Goal: Navigation & Orientation: Go to known website

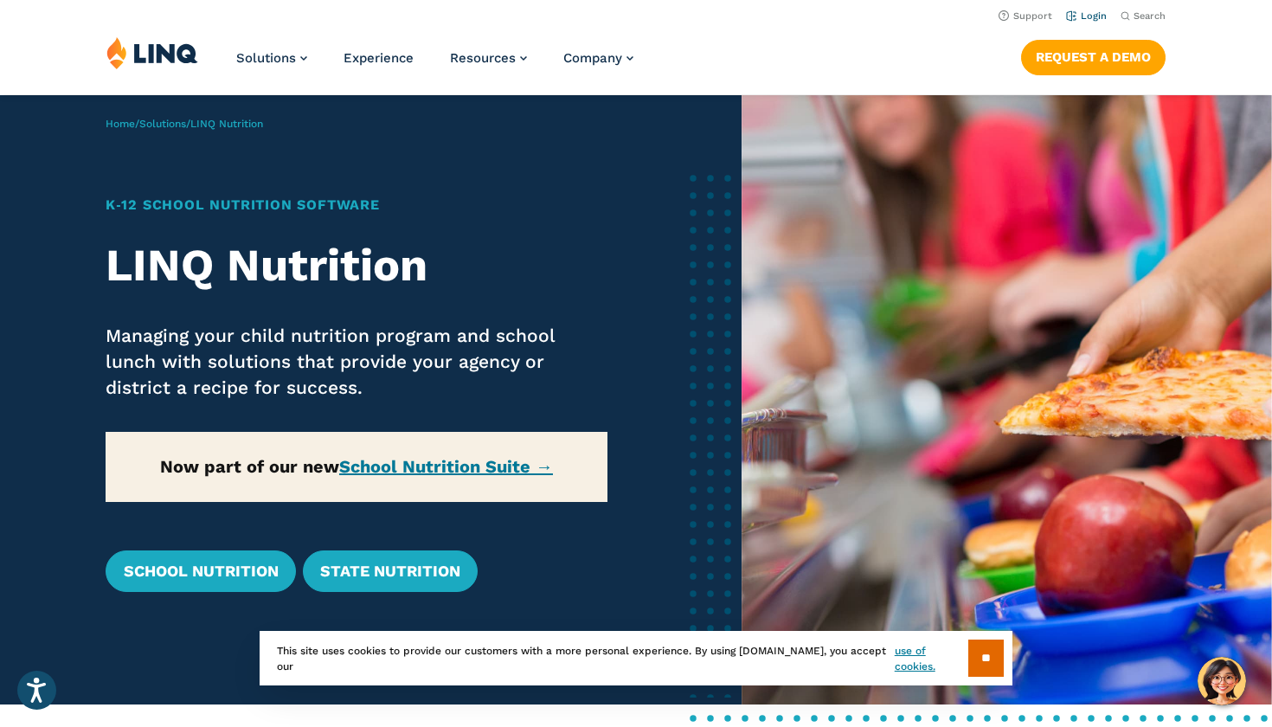
click at [1090, 18] on link "Login" at bounding box center [1086, 15] width 41 height 11
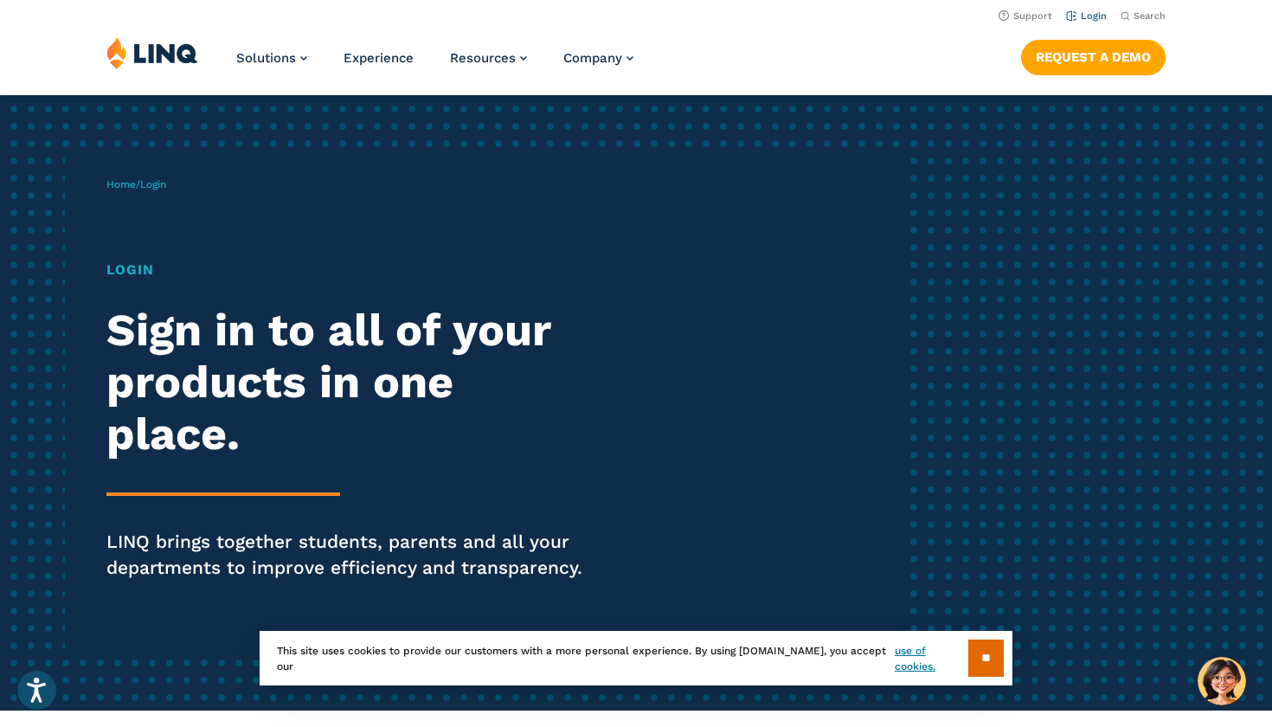
click at [1093, 16] on link "Login" at bounding box center [1086, 15] width 41 height 11
click at [1093, 12] on link "Login" at bounding box center [1086, 15] width 41 height 11
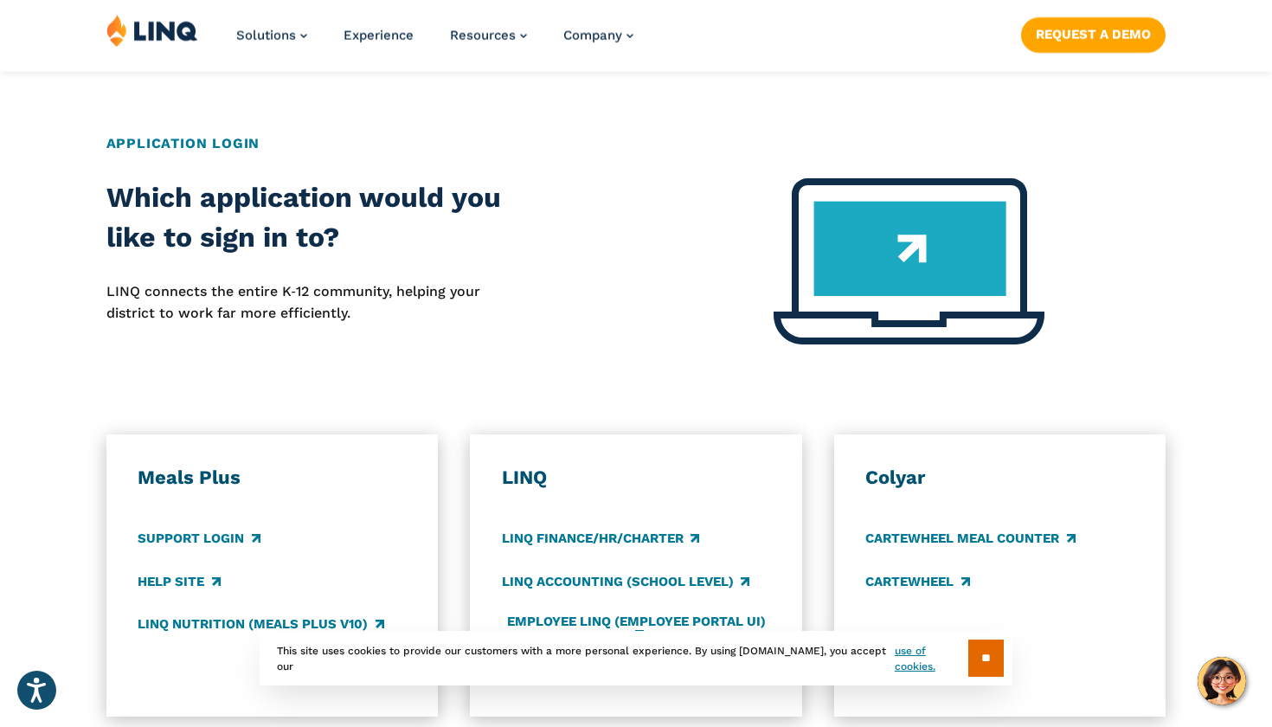
scroll to position [686, 0]
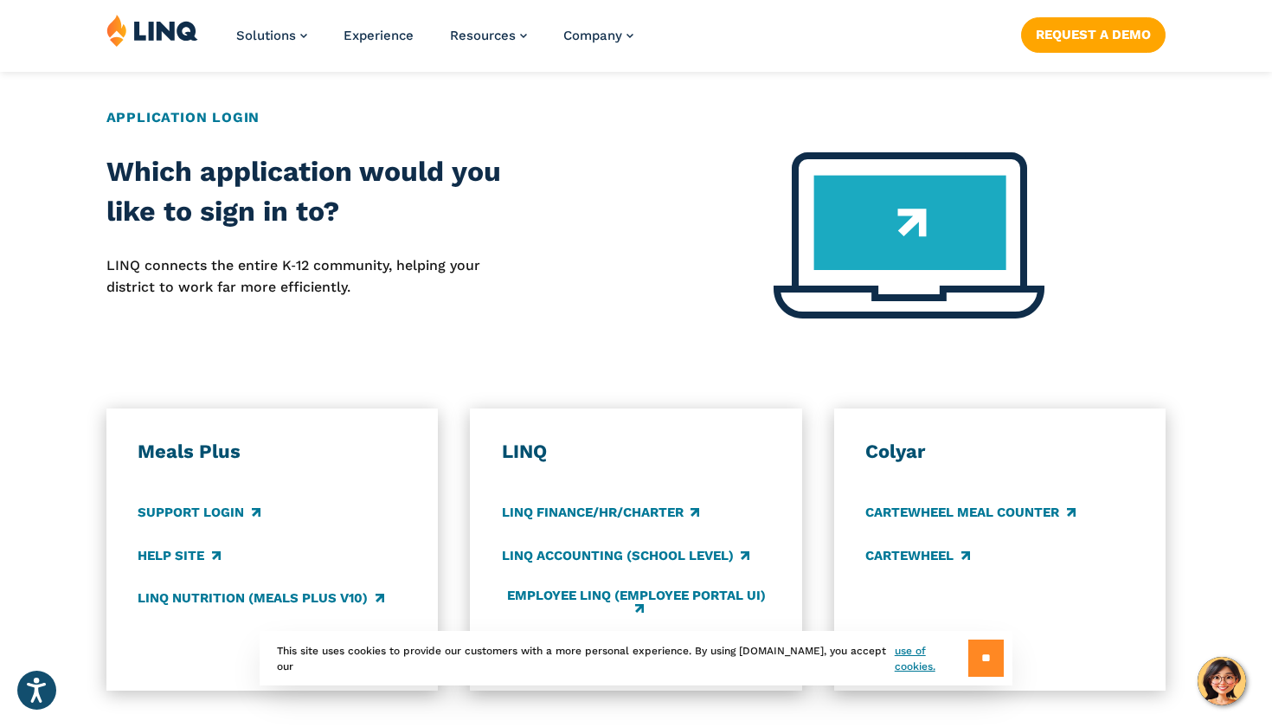
click at [987, 662] on input "**" at bounding box center [985, 658] width 35 height 37
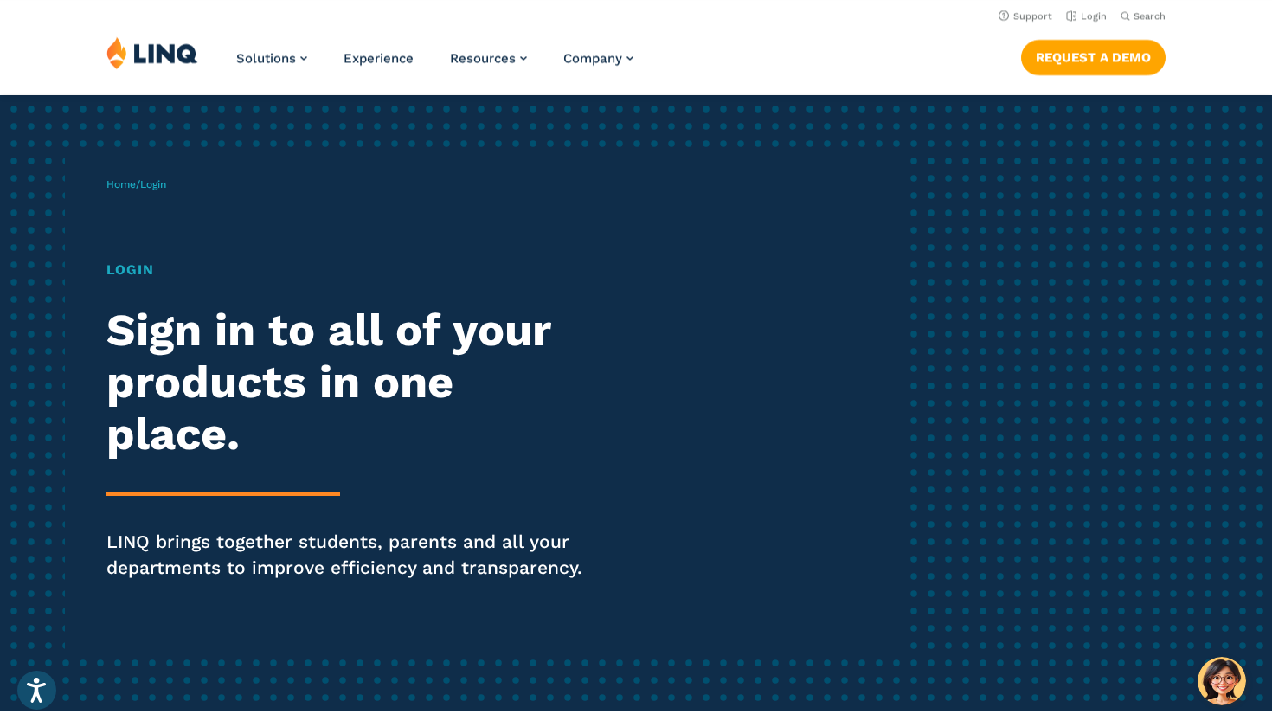
scroll to position [0, 0]
